Goal: Task Accomplishment & Management: Complete application form

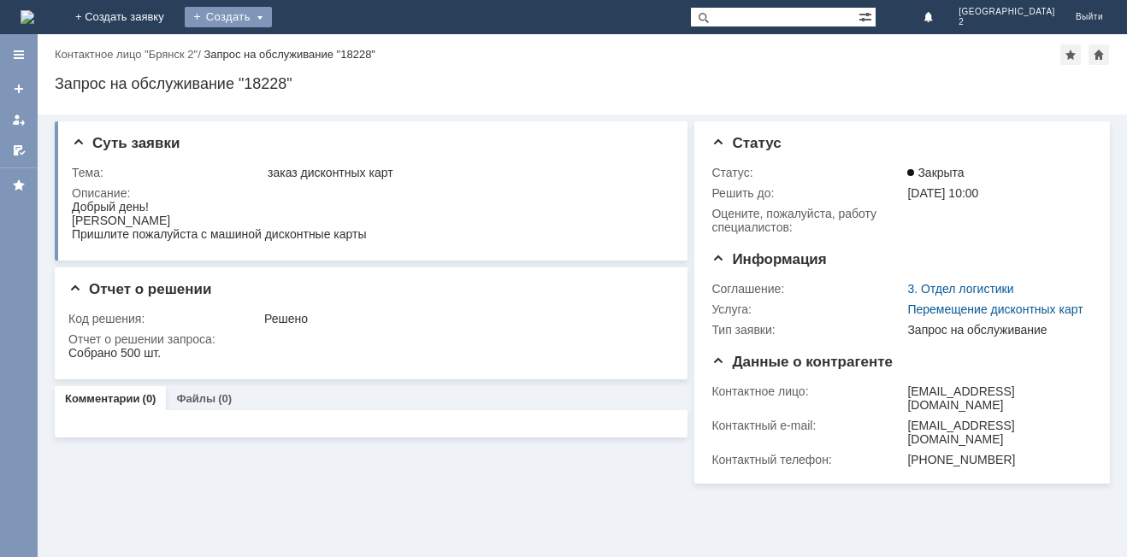
click at [272, 20] on div "Создать" at bounding box center [228, 17] width 87 height 21
click at [174, 21] on link "+ Создать заявку" at bounding box center [119, 17] width 109 height 34
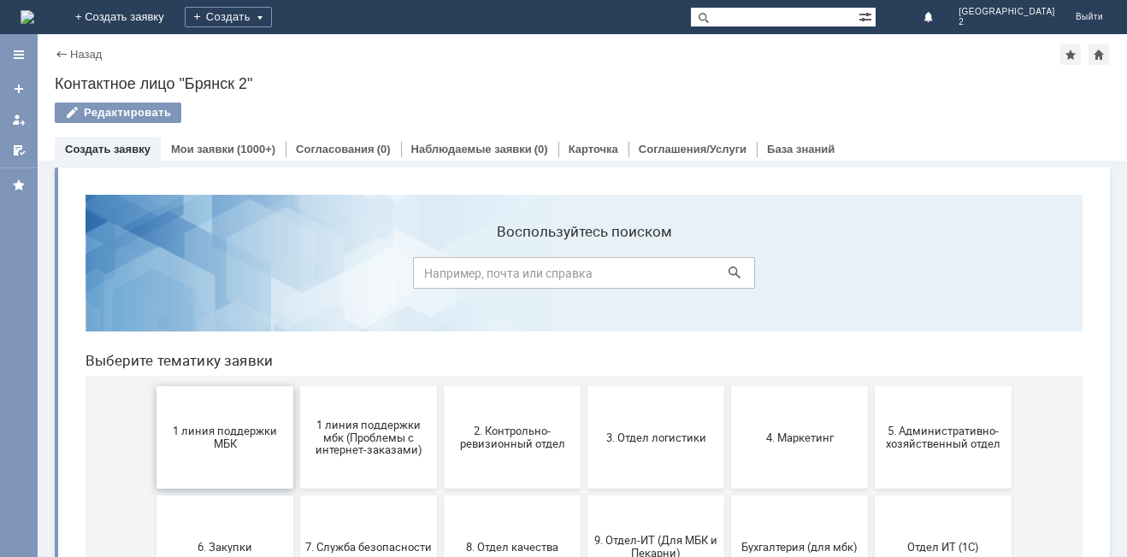
click at [226, 447] on span "1 линия поддержки МБК" at bounding box center [225, 438] width 127 height 26
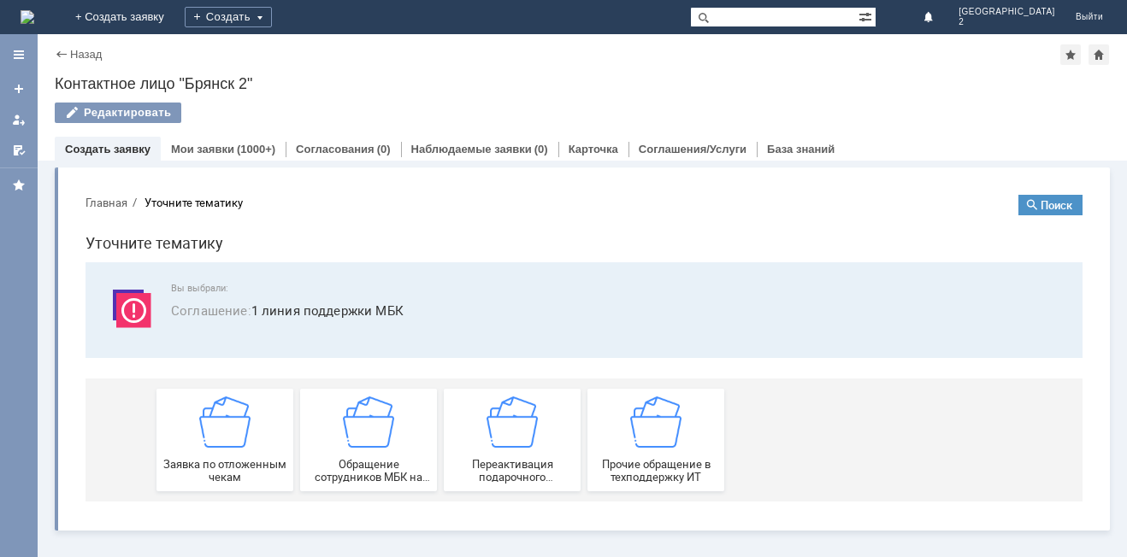
click at [226, 447] on img at bounding box center [224, 422] width 51 height 51
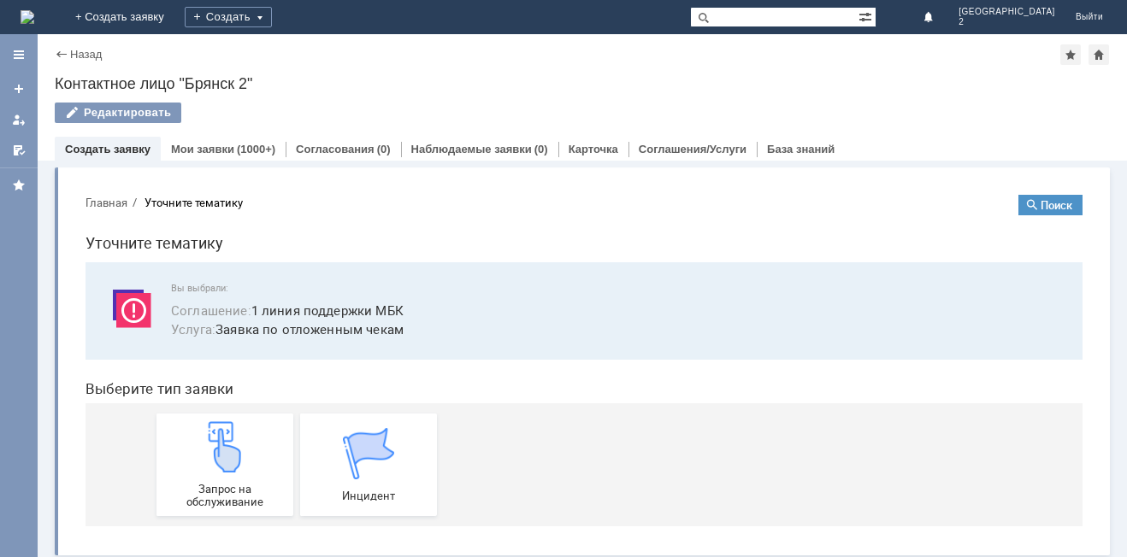
click at [226, 447] on img at bounding box center [224, 447] width 51 height 51
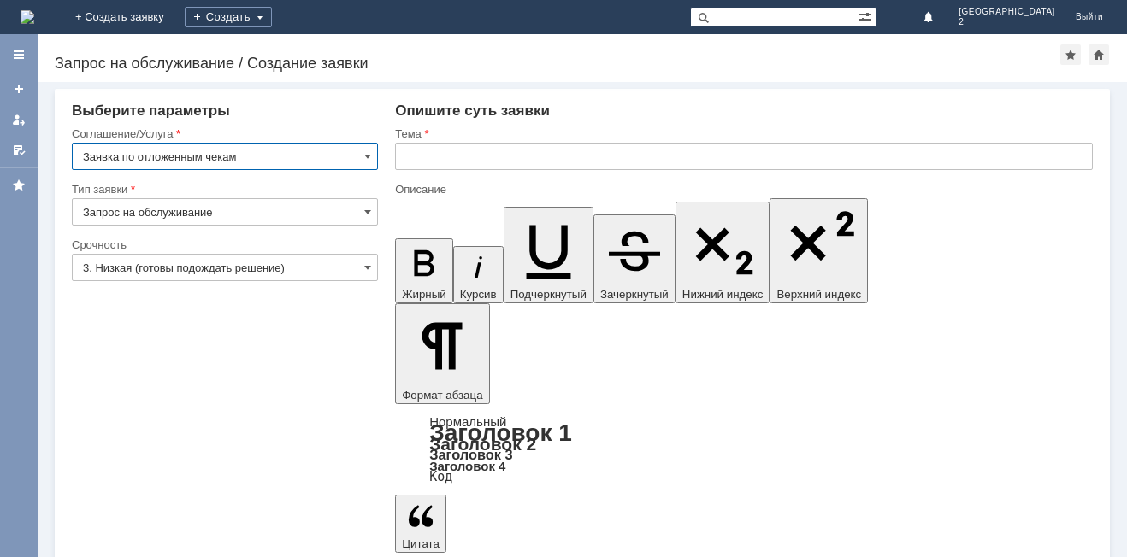
click at [404, 156] on input "text" at bounding box center [744, 156] width 698 height 27
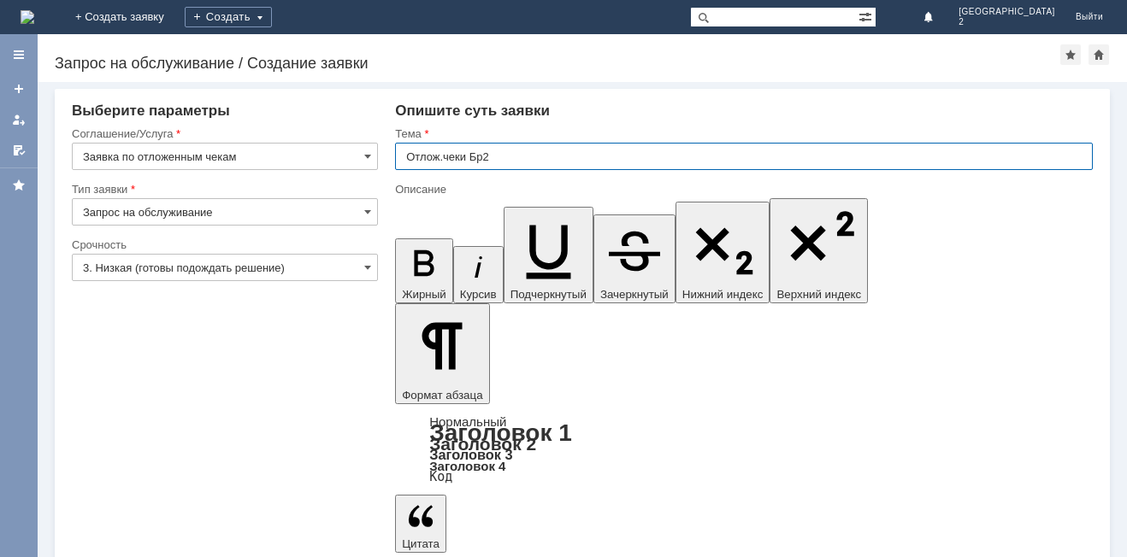
type input "Отлож.чеки Бр2"
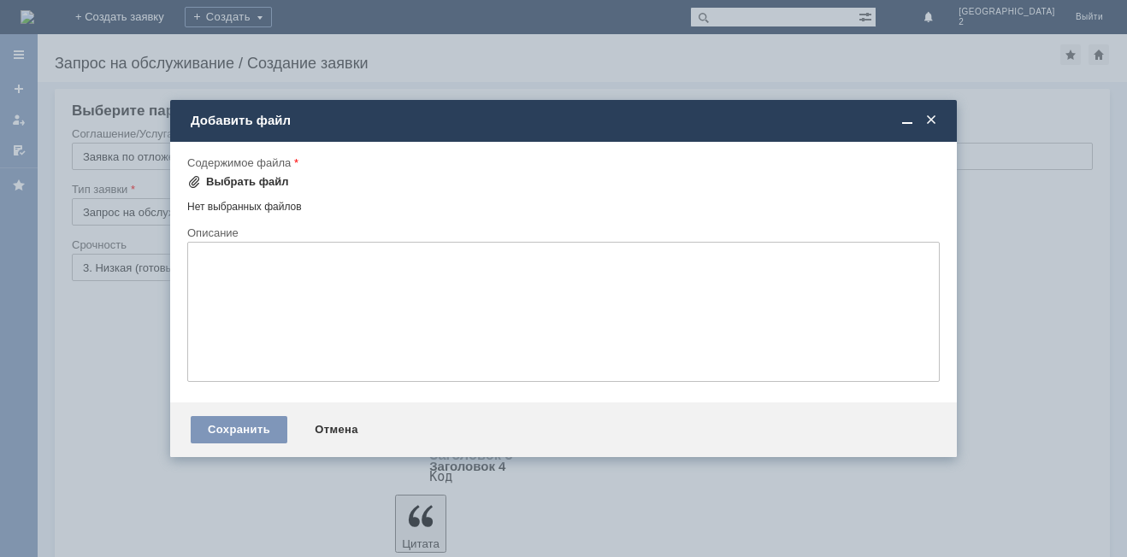
click at [259, 175] on div "Выбрать файл" at bounding box center [247, 182] width 83 height 14
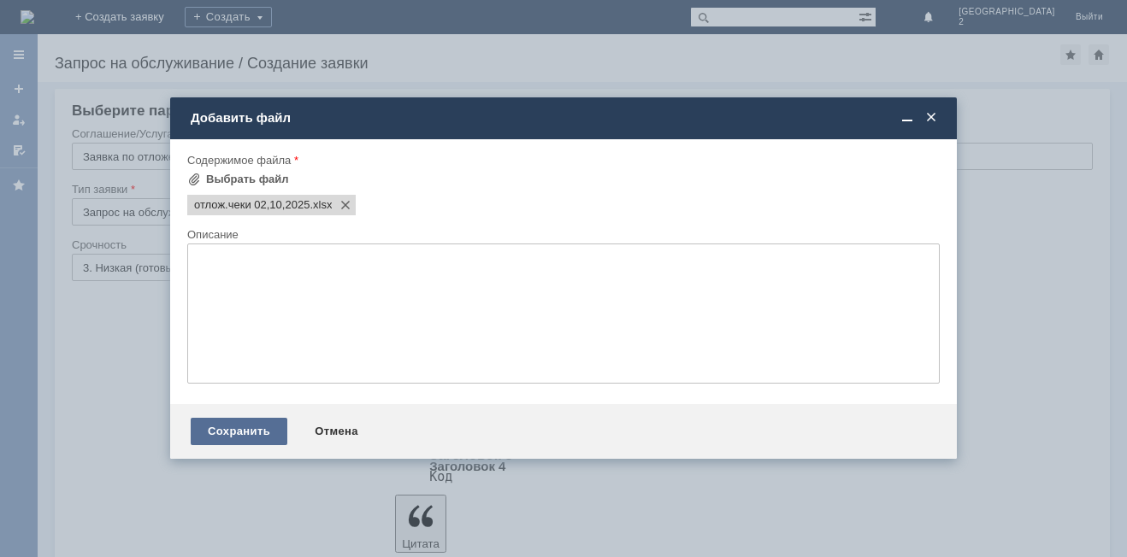
click at [249, 433] on div "Сохранить" at bounding box center [239, 431] width 97 height 27
